Goal: Task Accomplishment & Management: Manage account settings

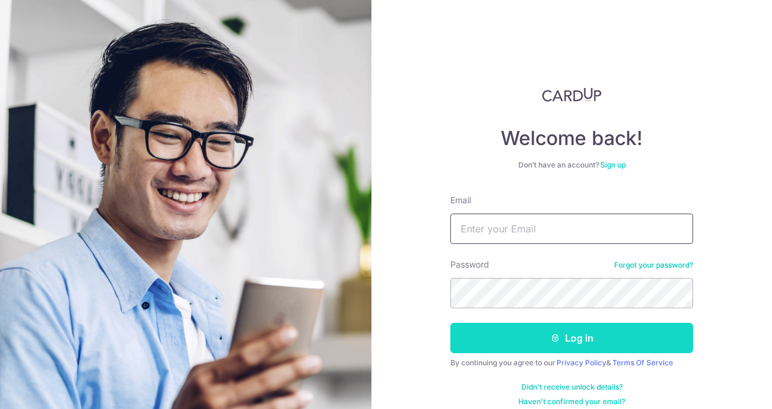
type input "[EMAIL_ADDRESS][DOMAIN_NAME]"
click at [555, 333] on icon "submit" at bounding box center [555, 338] width 10 height 10
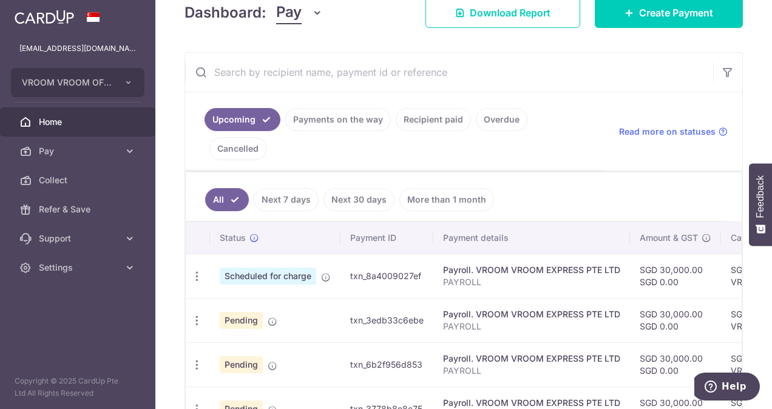
click at [306, 388] on td "Pending" at bounding box center [275, 409] width 130 height 44
click at [290, 188] on link "Next 7 days" at bounding box center [286, 199] width 65 height 23
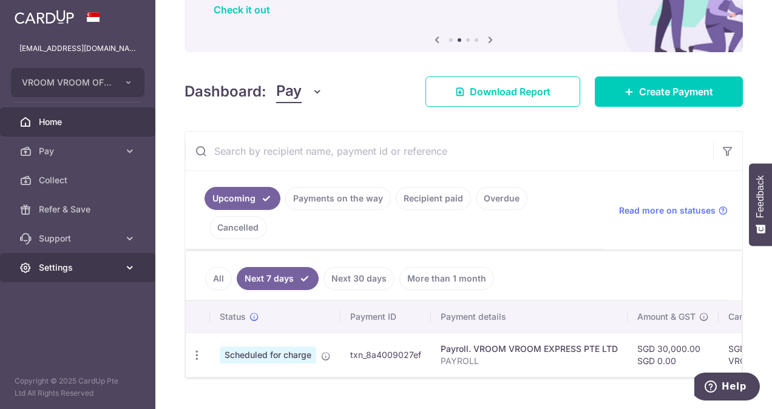
click at [72, 277] on link "Settings" at bounding box center [77, 267] width 155 height 29
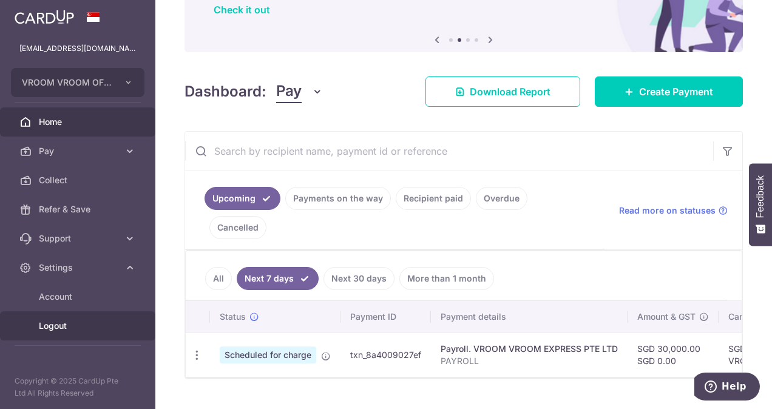
click at [75, 314] on link "Logout" at bounding box center [77, 325] width 155 height 29
